Goal: Task Accomplishment & Management: Complete application form

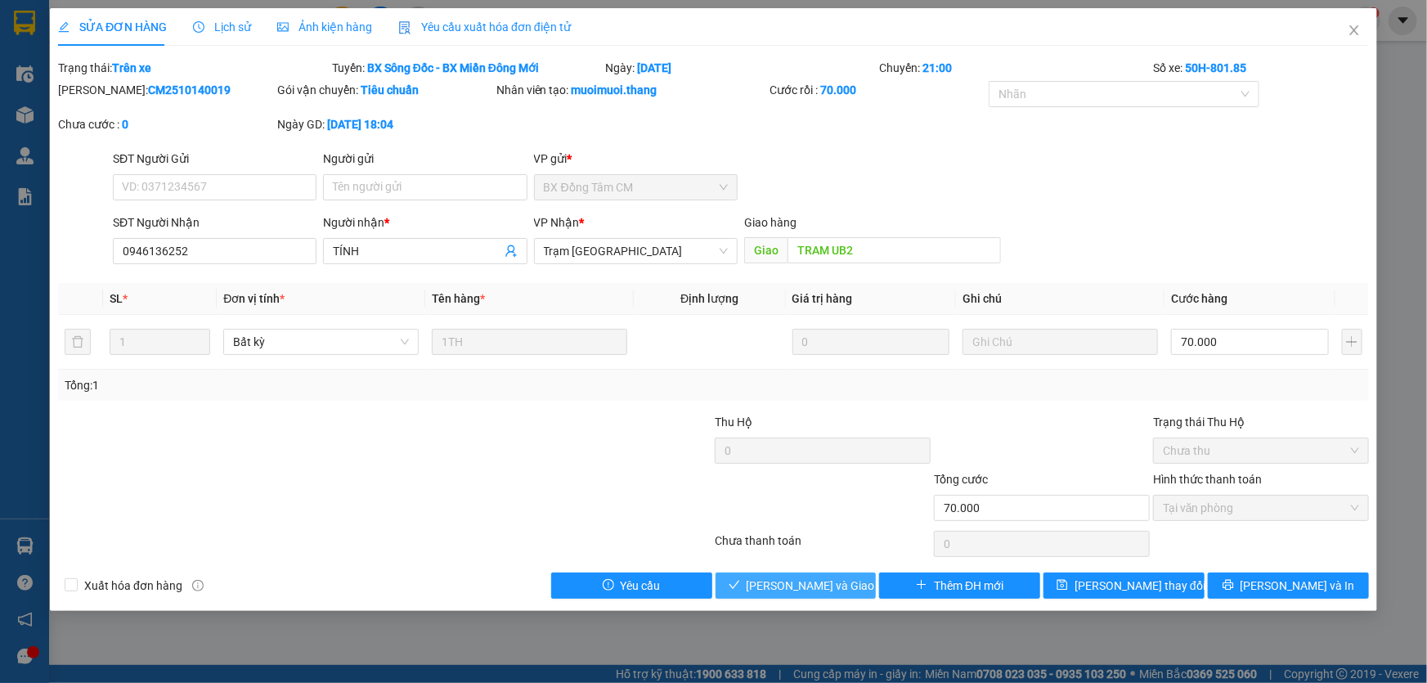
click at [817, 591] on span "[PERSON_NAME] và Giao hàng" at bounding box center [825, 586] width 157 height 18
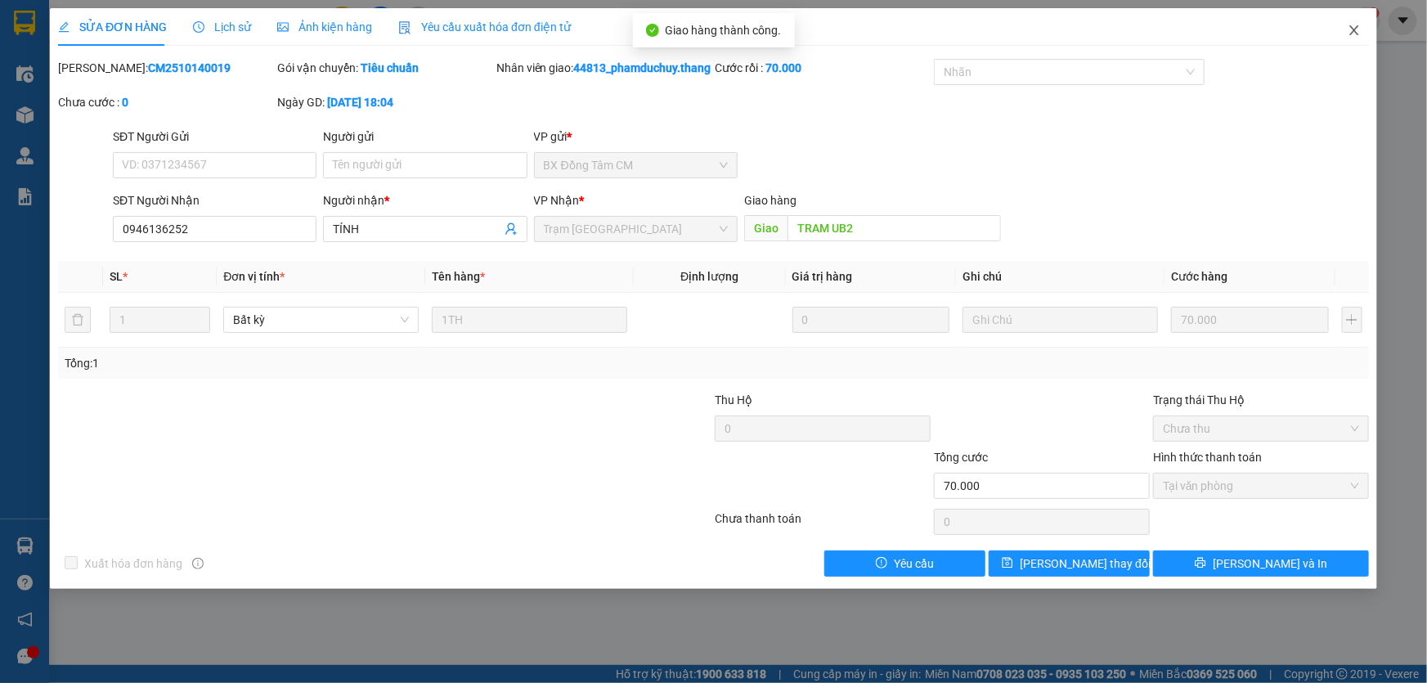
click at [1358, 27] on icon "close" at bounding box center [1354, 30] width 13 height 13
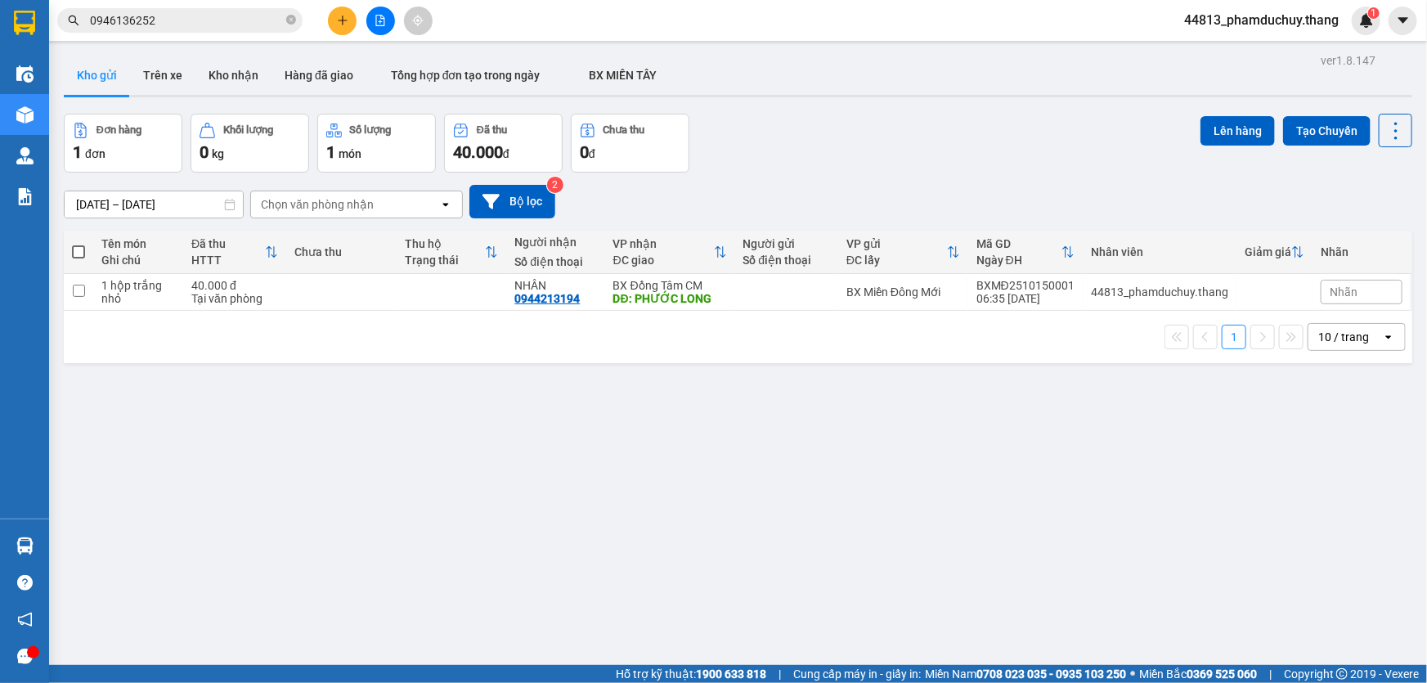
click at [195, 29] on input "0946136252" at bounding box center [186, 20] width 193 height 18
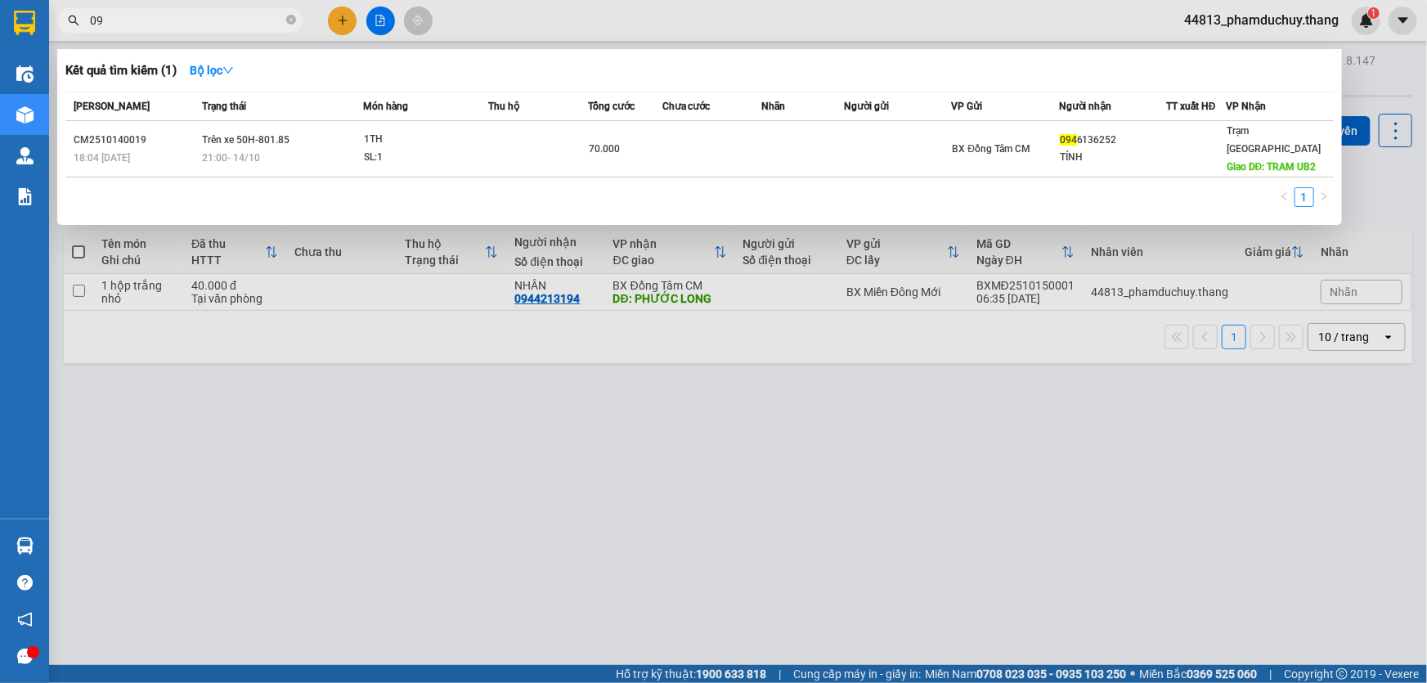
type input "0"
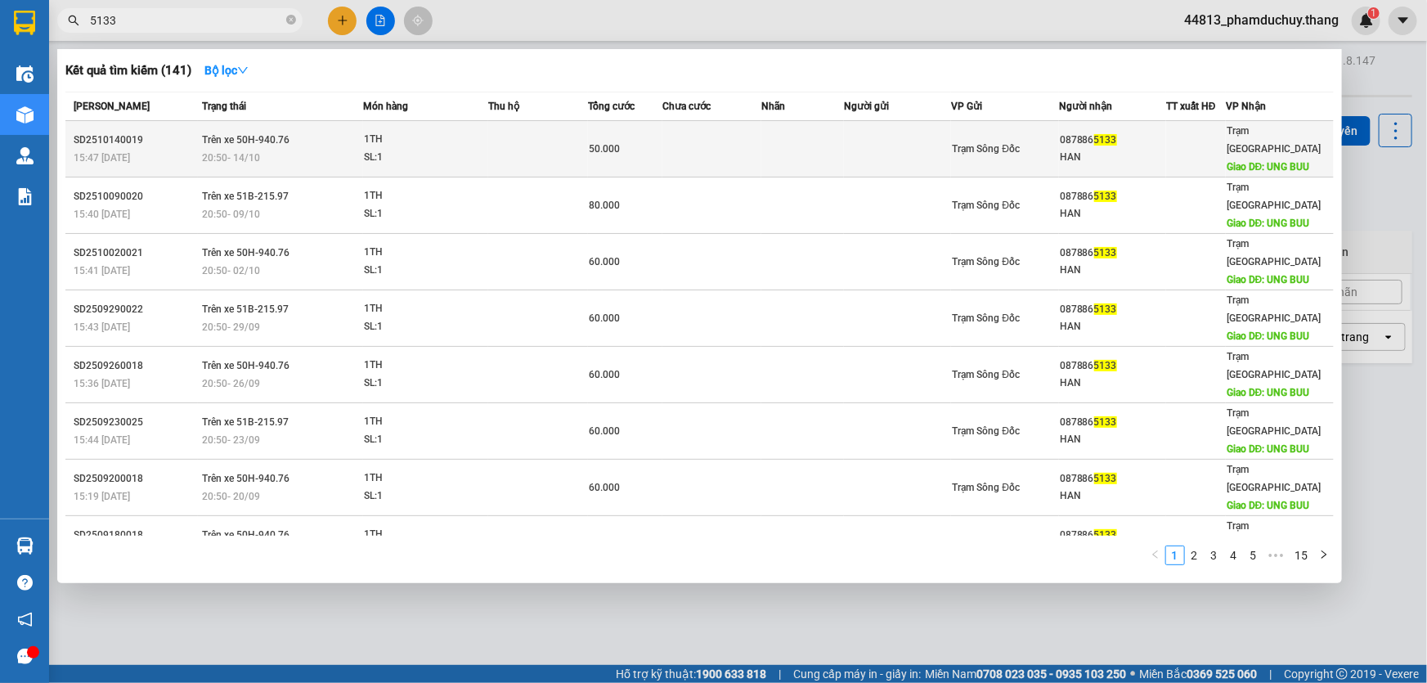
type input "5133"
click at [398, 154] on div "SL: 1" at bounding box center [425, 158] width 123 height 18
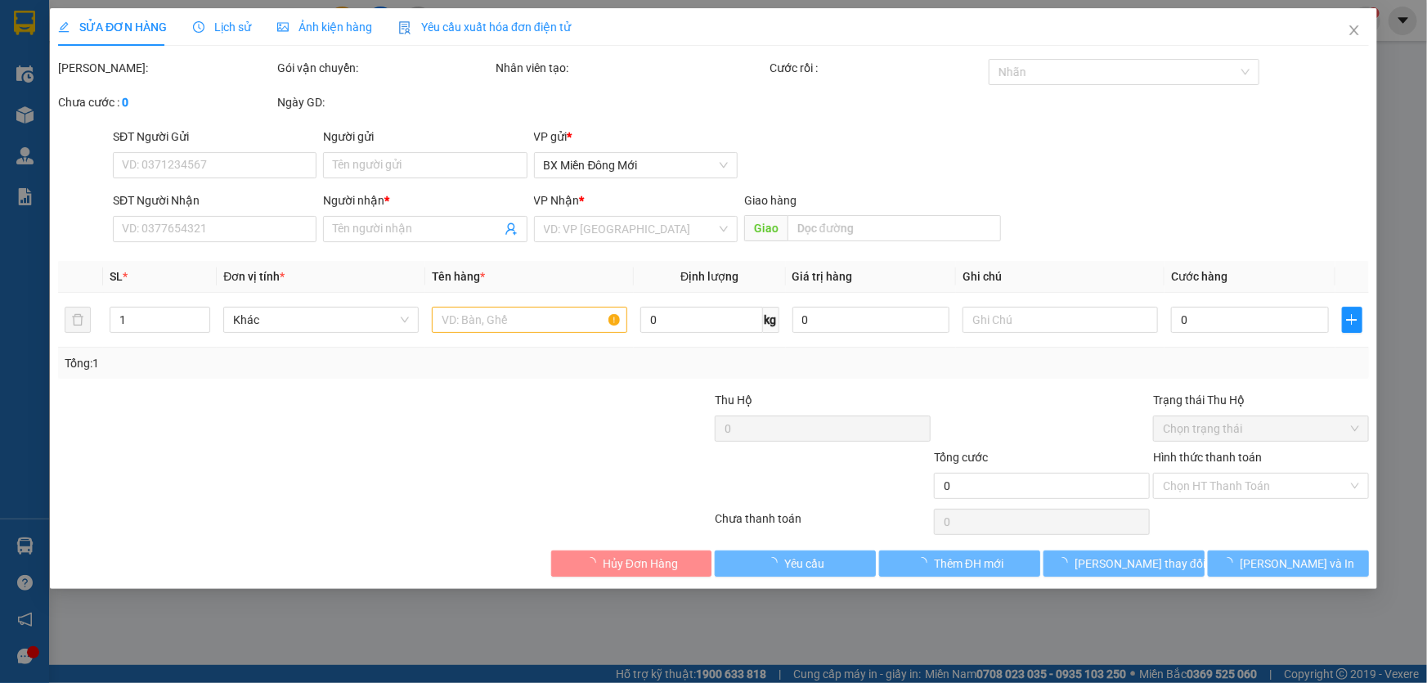
type input "0878865133"
type input "HAN"
type input "UNG BUU"
type input "50.000"
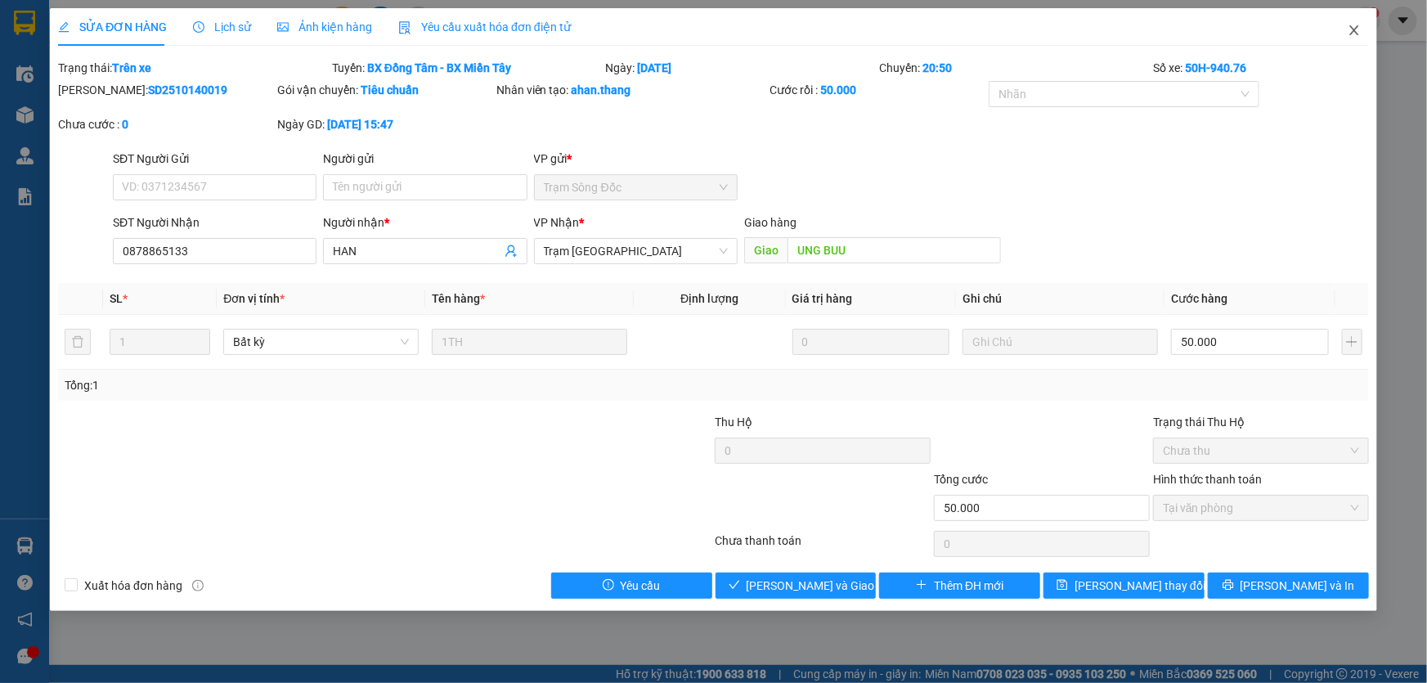
click at [1357, 29] on icon "close" at bounding box center [1353, 30] width 9 height 10
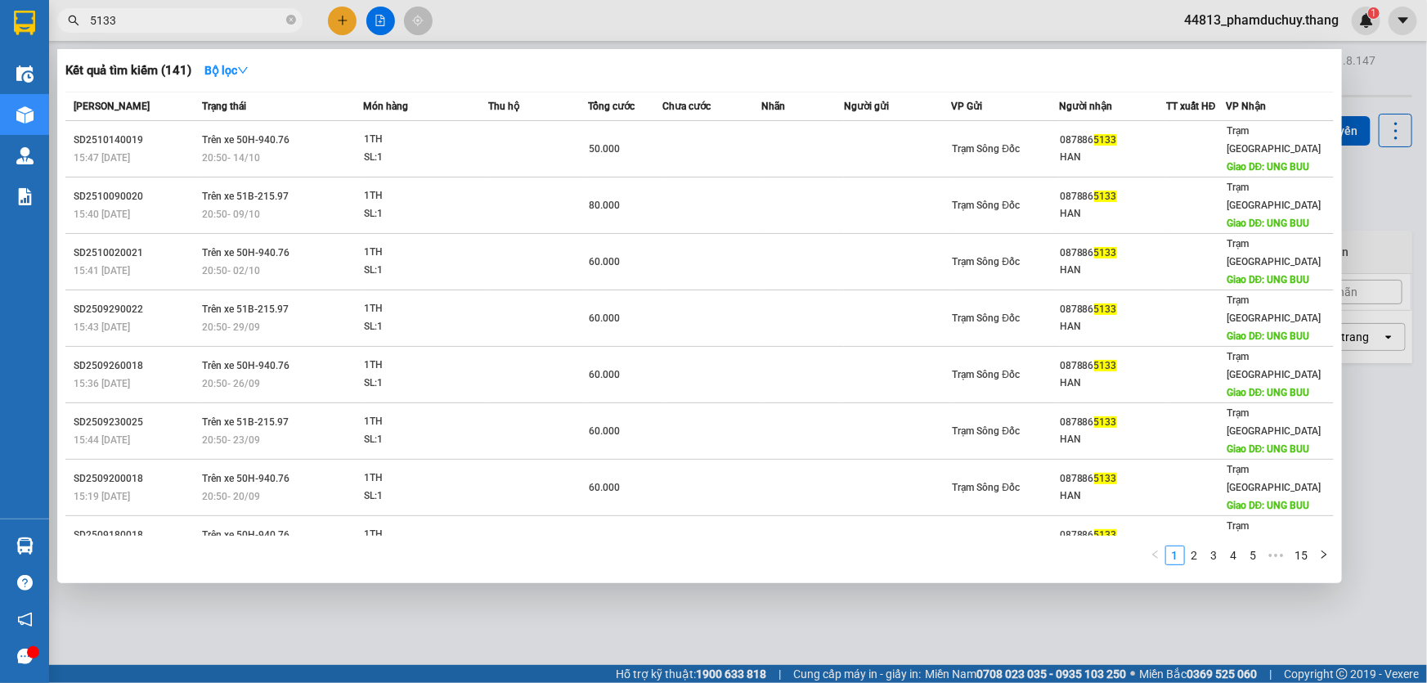
click at [125, 20] on input "5133" at bounding box center [186, 20] width 193 height 18
type input "5"
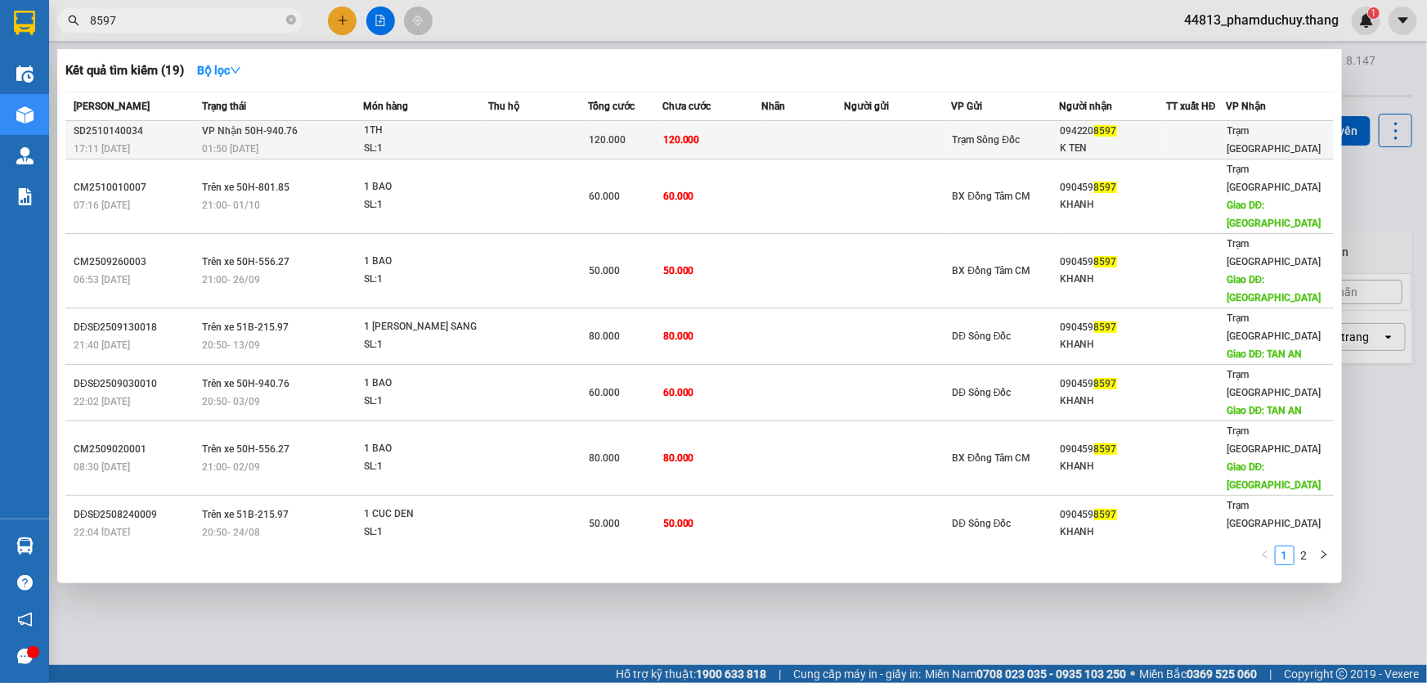
type input "8597"
click at [583, 143] on td at bounding box center [537, 140] width 99 height 38
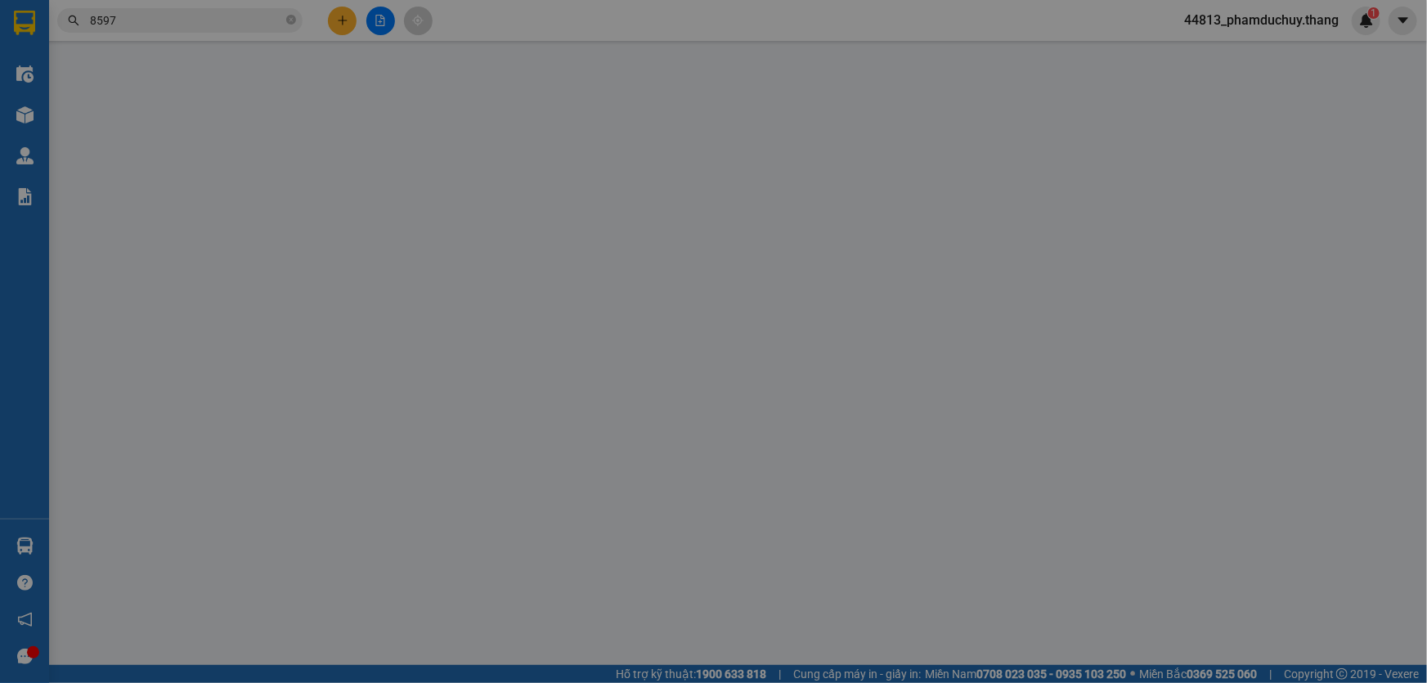
type input "0942208597"
type input "K TEN"
type input "120.000"
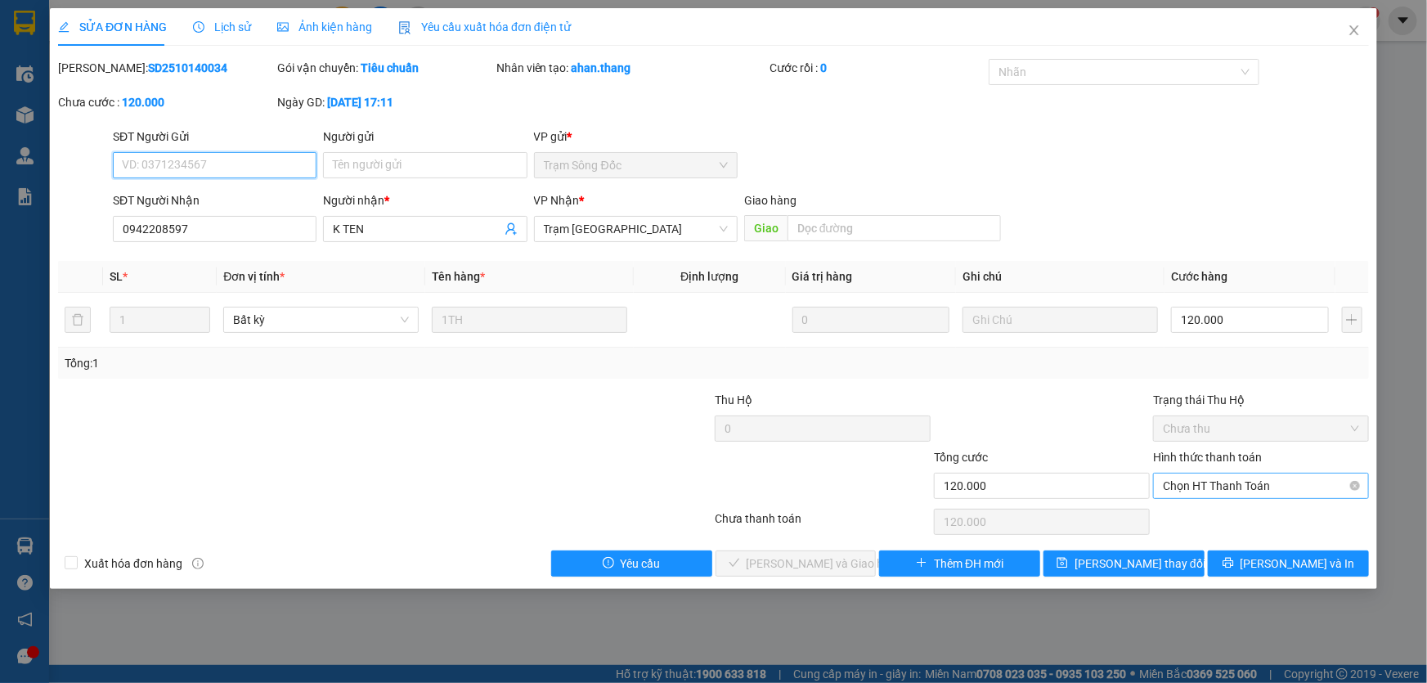
click at [1200, 481] on span "Chọn HT Thanh Toán" at bounding box center [1261, 486] width 196 height 25
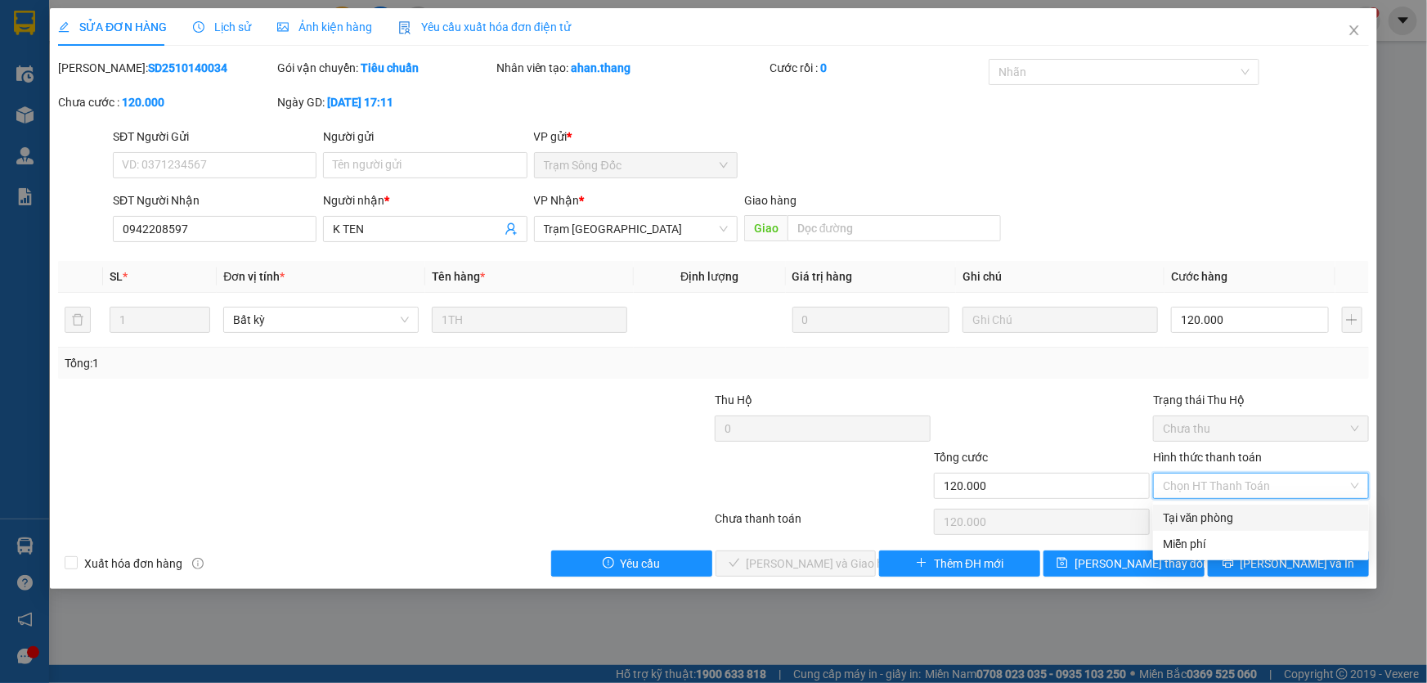
click at [1213, 523] on div "Tại văn phòng" at bounding box center [1261, 518] width 196 height 18
type input "0"
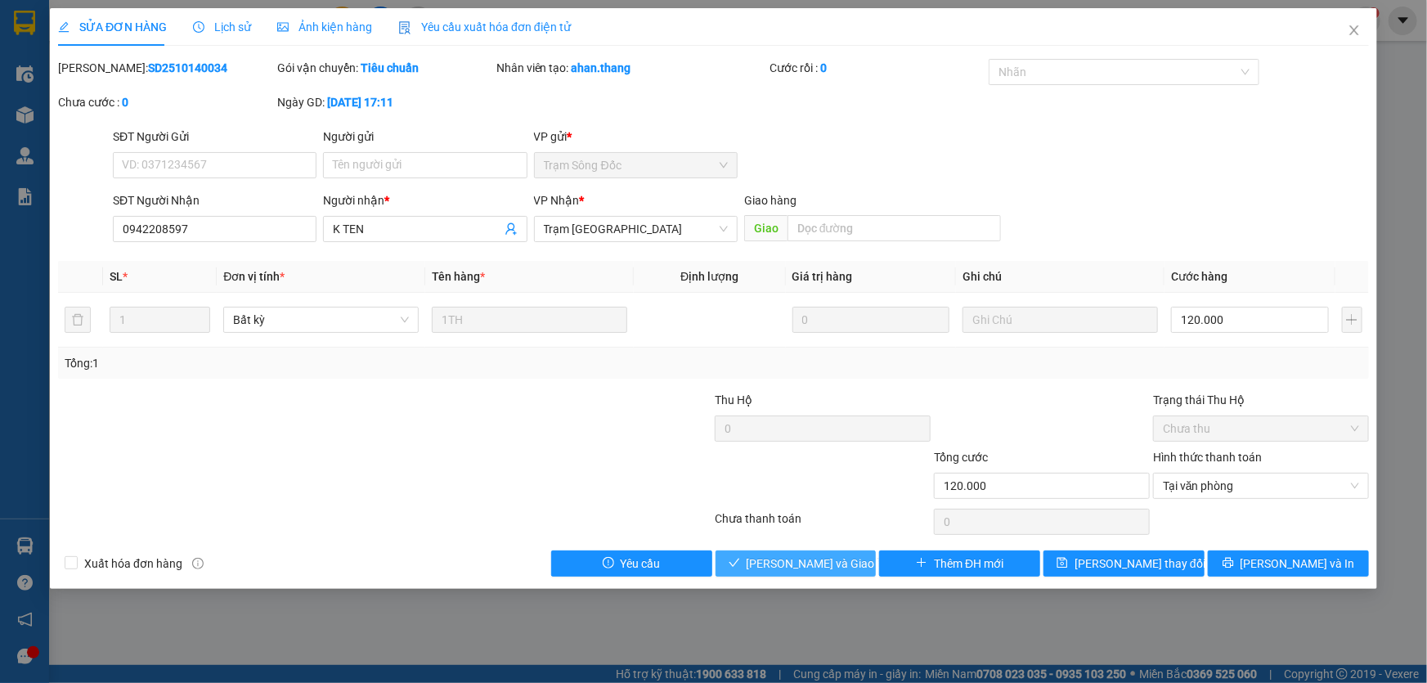
click at [830, 557] on span "[PERSON_NAME] và Giao hàng" at bounding box center [825, 564] width 157 height 18
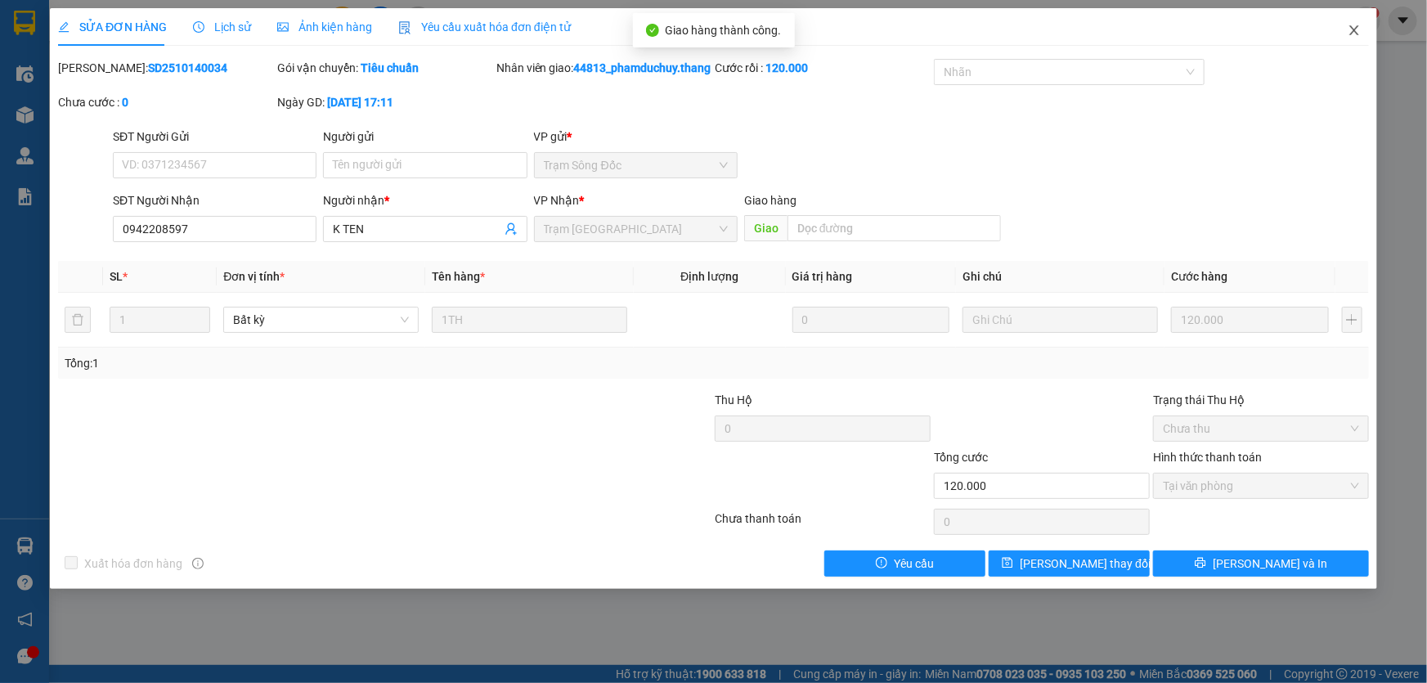
click at [1349, 30] on icon "close" at bounding box center [1354, 30] width 13 height 13
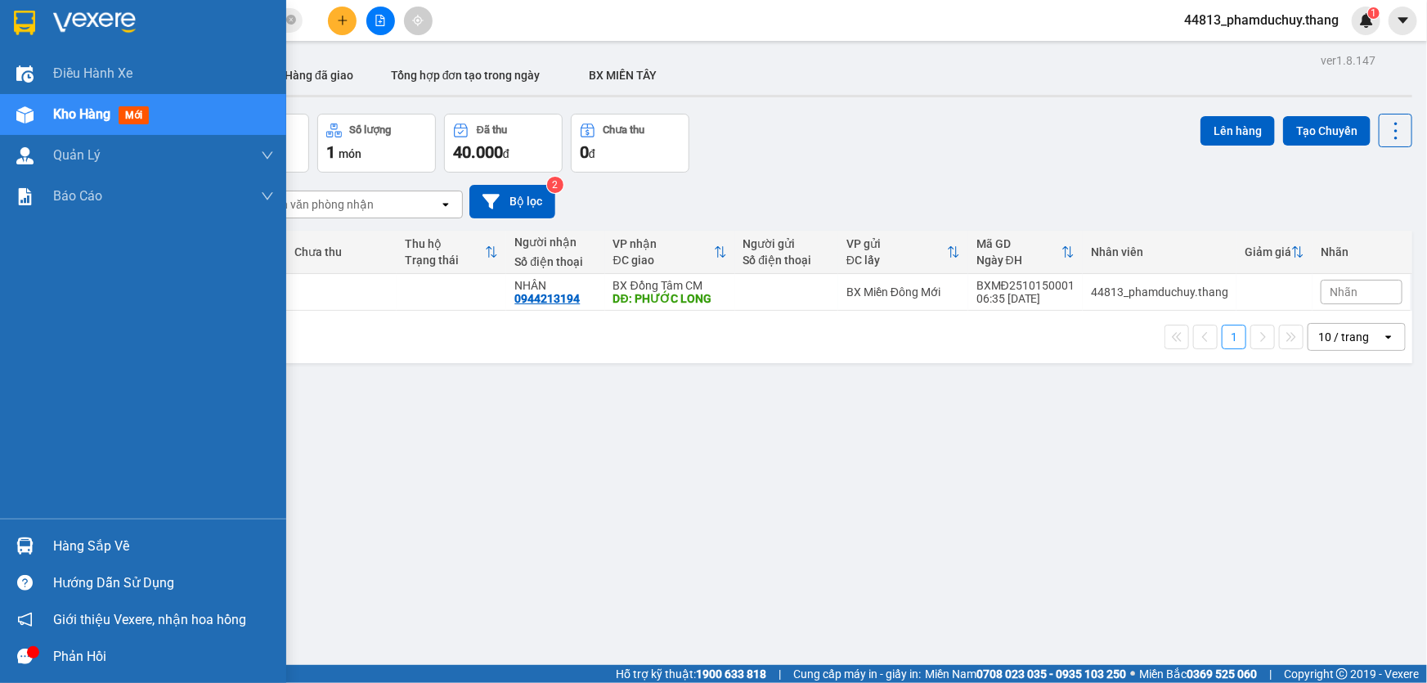
click at [29, 115] on img at bounding box center [24, 114] width 17 height 17
click at [21, 122] on img at bounding box center [24, 114] width 17 height 17
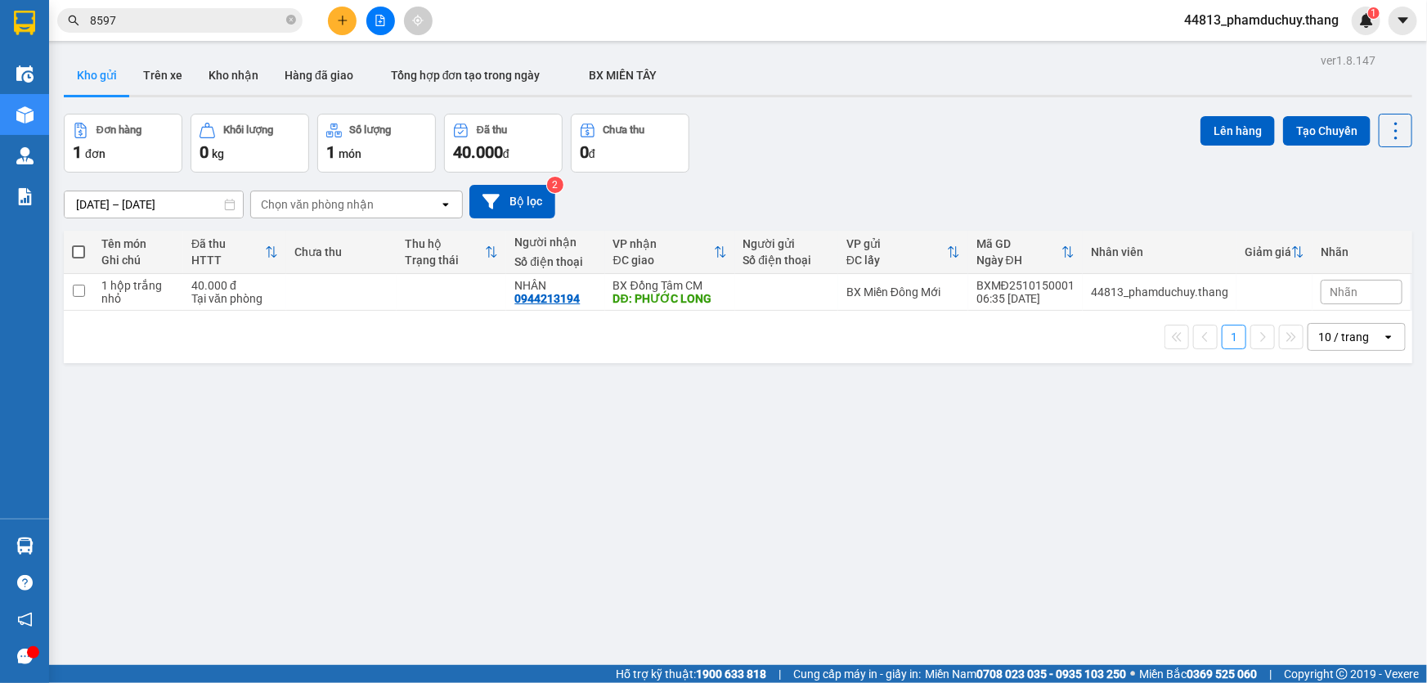
click at [878, 141] on div "Đơn hàng 1 đơn Khối lượng 0 kg Số lượng 1 món Đã thu 40.000 đ Chưa thu 0 đ Lên …" at bounding box center [738, 143] width 1349 height 59
